Goal: Find specific page/section: Find specific page/section

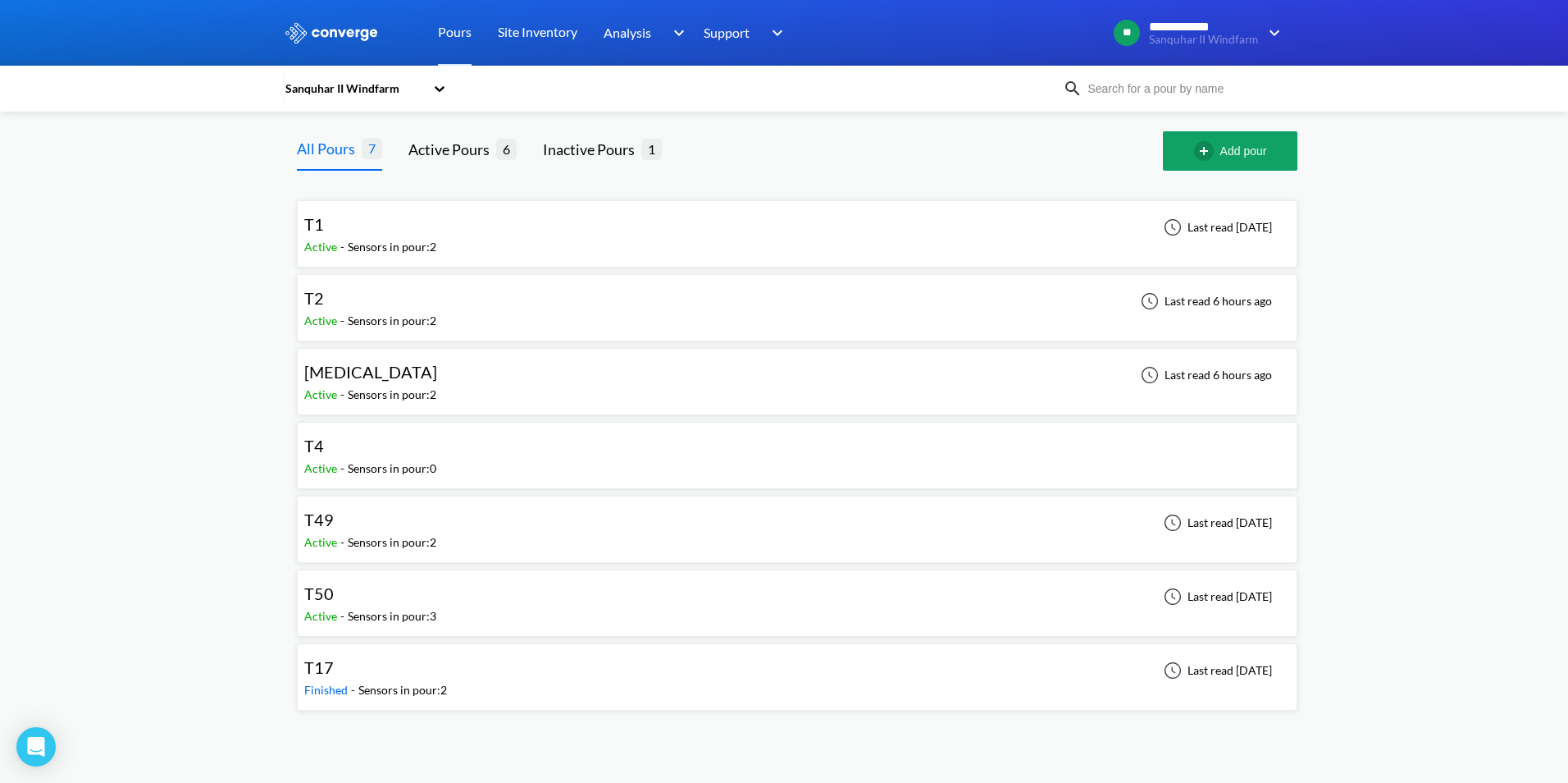
click at [351, 302] on div "T2" at bounding box center [370, 297] width 132 height 25
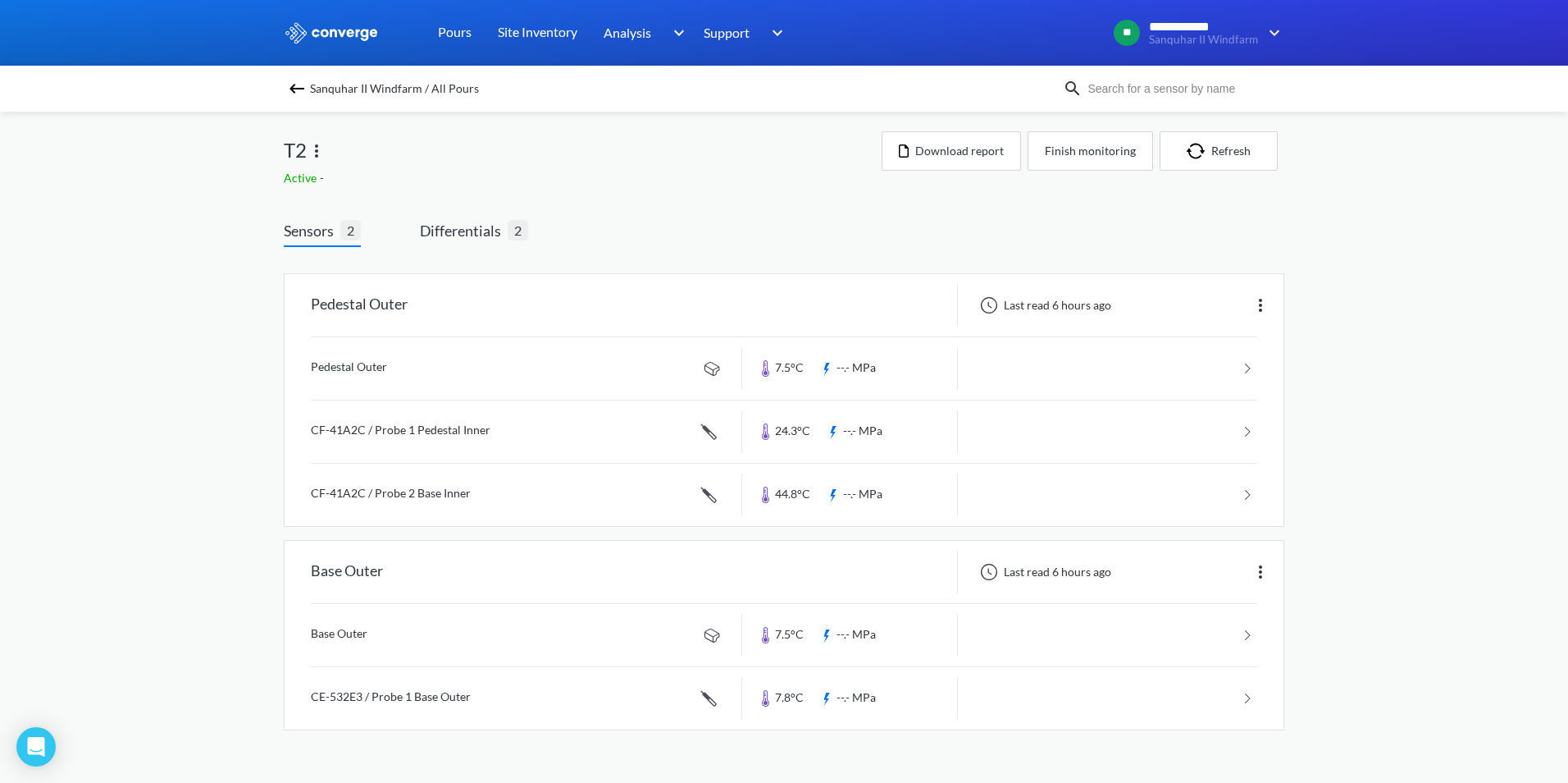
click at [431, 85] on span "Sanquhar II Windfarm / All Pours" at bounding box center [395, 88] width 169 height 23
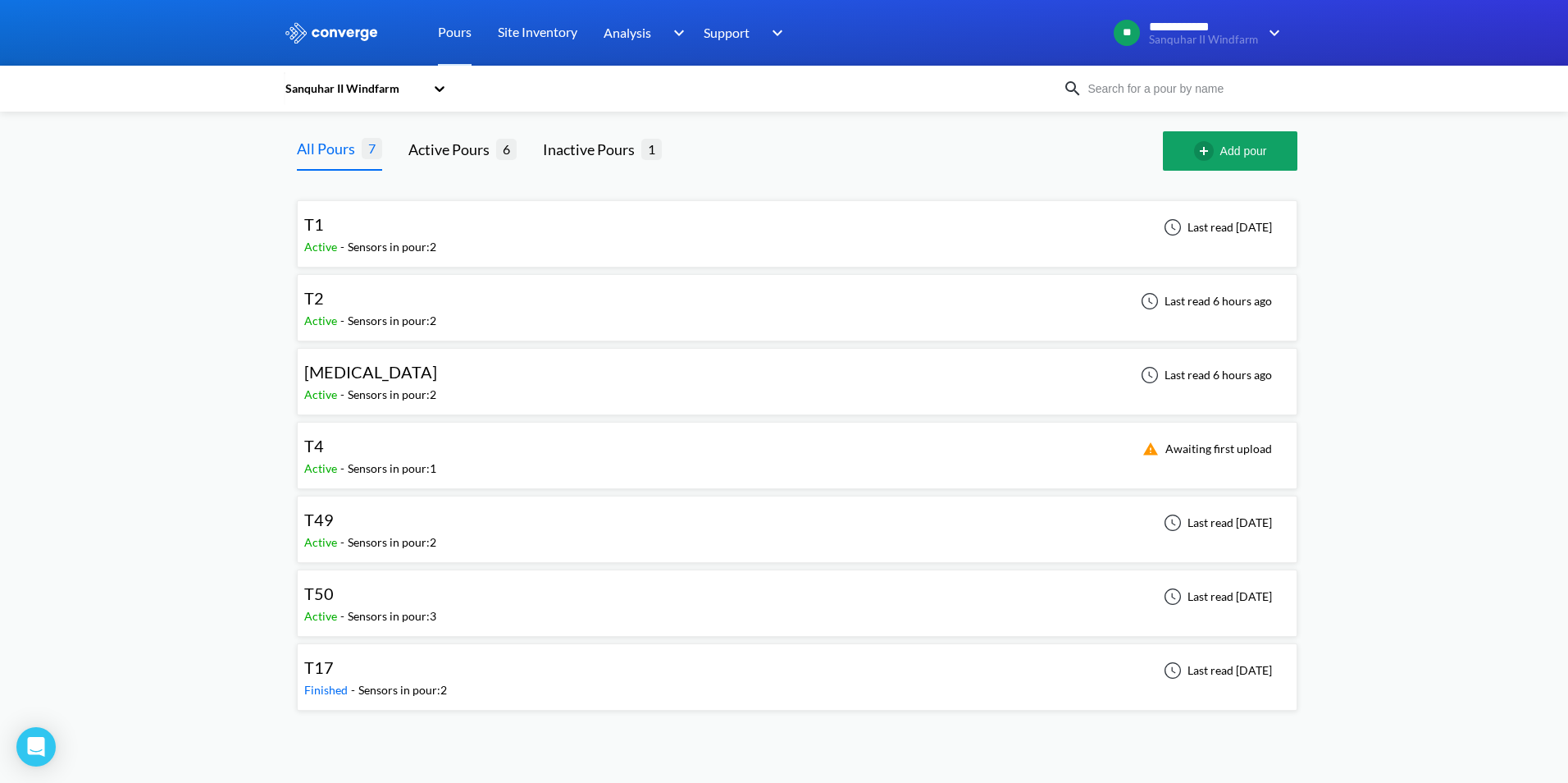
click at [390, 365] on div "[MEDICAL_DATA]" at bounding box center [375, 371] width 141 height 25
